Goal: Information Seeking & Learning: Find contact information

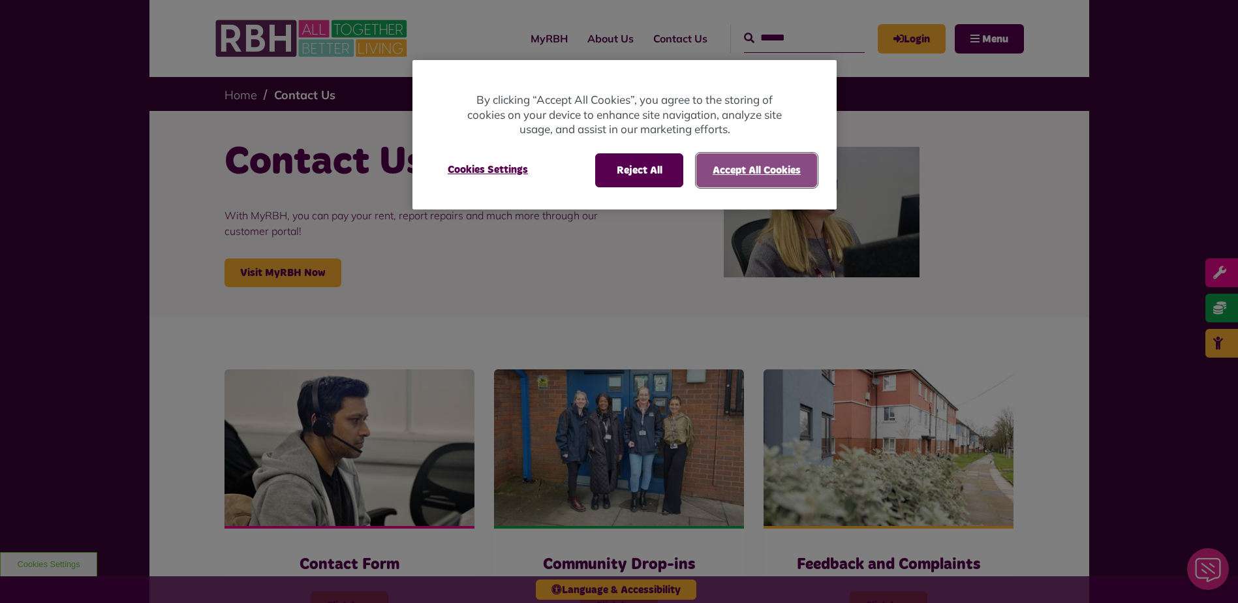
click at [774, 174] on button "Accept All Cookies" at bounding box center [756, 170] width 121 height 34
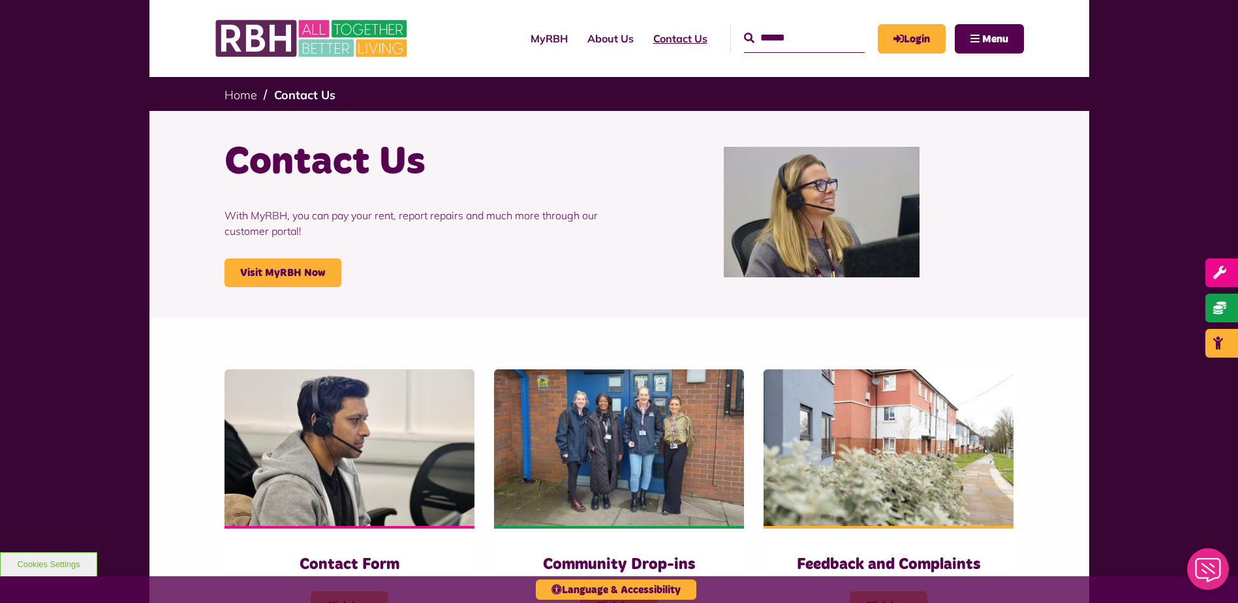
click at [664, 39] on link "Contact Us" at bounding box center [681, 38] width 74 height 35
click at [663, 40] on link "Contact Us" at bounding box center [681, 38] width 74 height 35
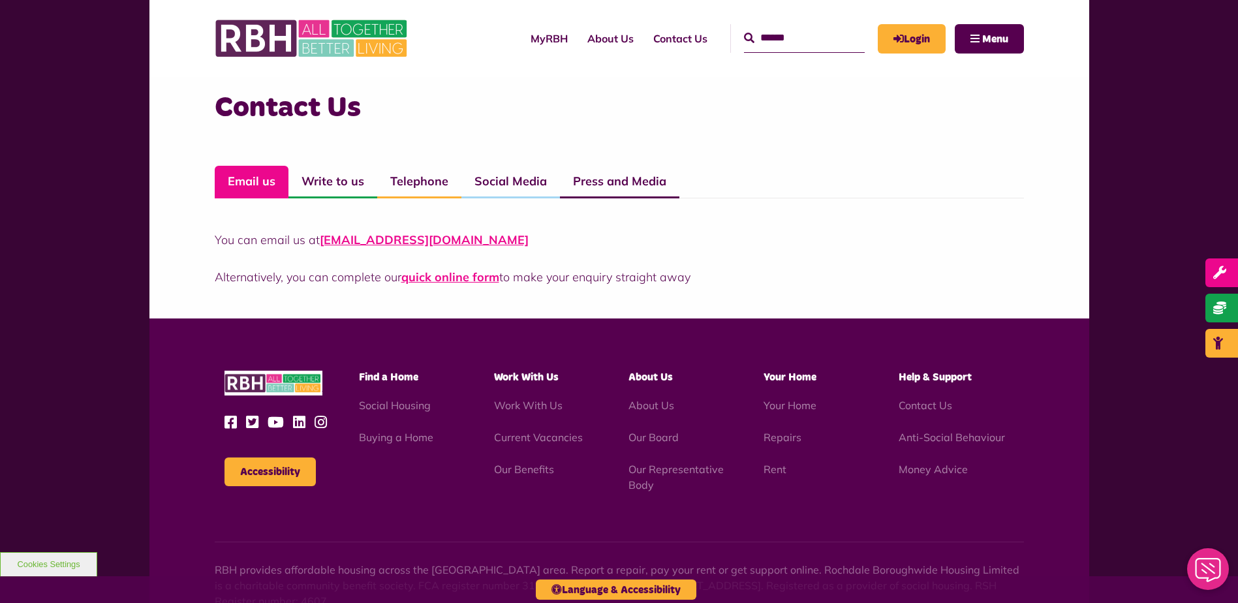
scroll to position [914, 0]
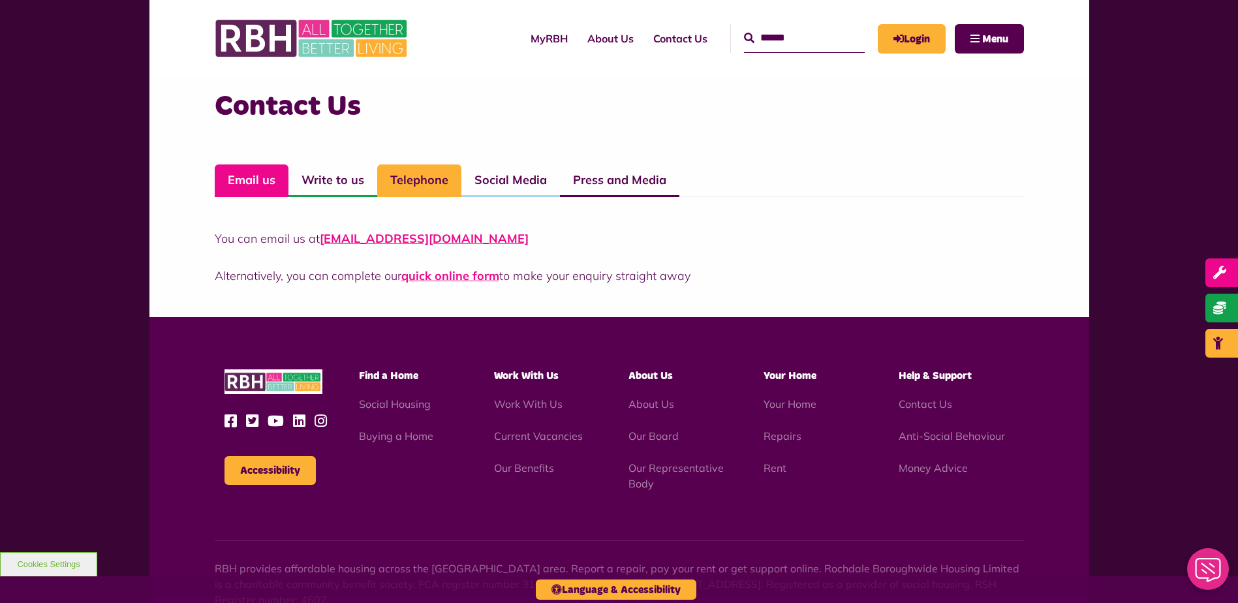
click at [407, 181] on link "Telephone" at bounding box center [419, 180] width 84 height 33
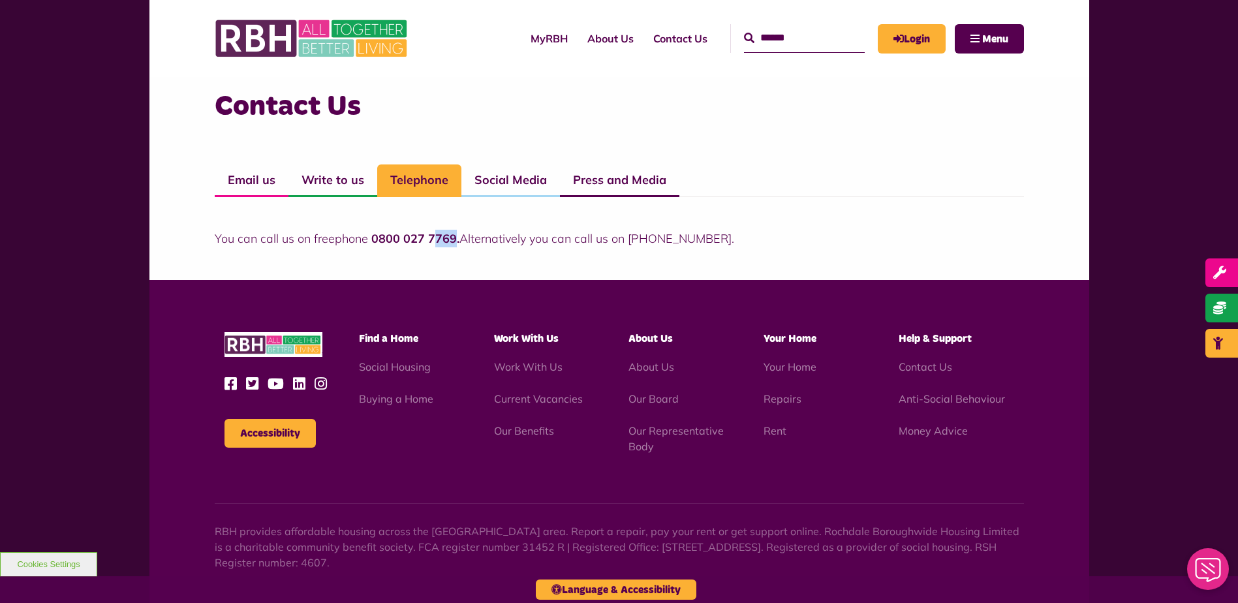
drag, startPoint x: 454, startPoint y: 236, endPoint x: 434, endPoint y: 240, distance: 19.8
click at [434, 240] on strong "0800 027 7769." at bounding box center [415, 238] width 88 height 15
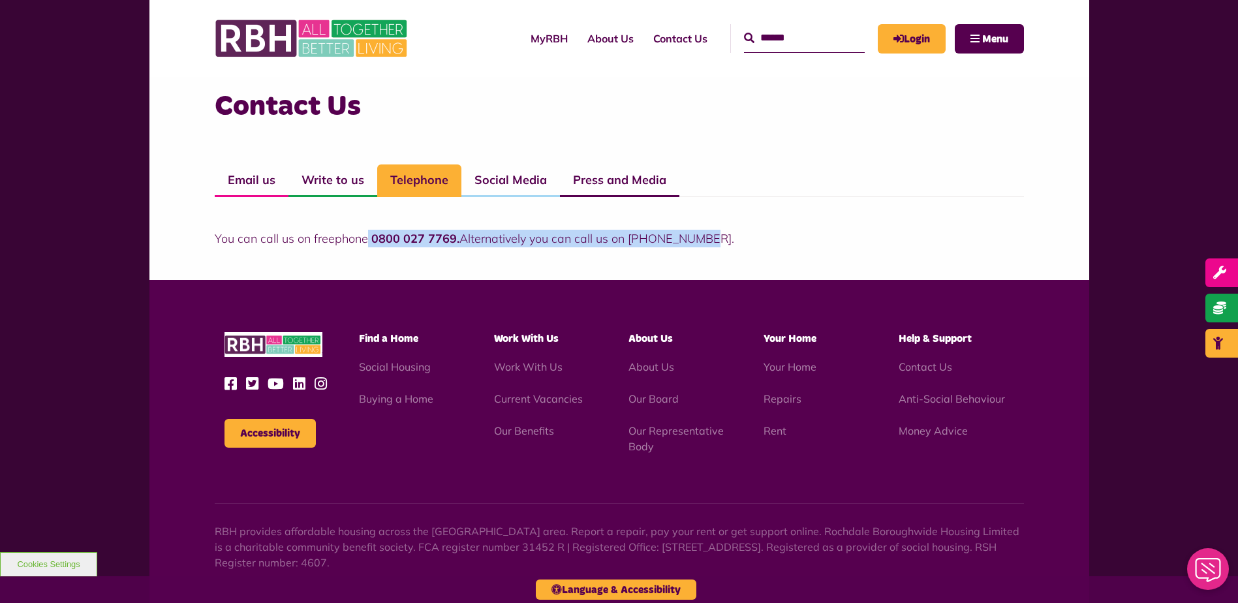
drag, startPoint x: 367, startPoint y: 238, endPoint x: 708, endPoint y: 251, distance: 340.9
click at [708, 251] on div "Contact Us Email us Write to us Telephone Social Media Press and Media You can …" at bounding box center [619, 181] width 940 height 198
copy p "0800 027 7769. Alternatively you can call us on [PHONE_NUMBER]"
